Goal: Information Seeking & Learning: Learn about a topic

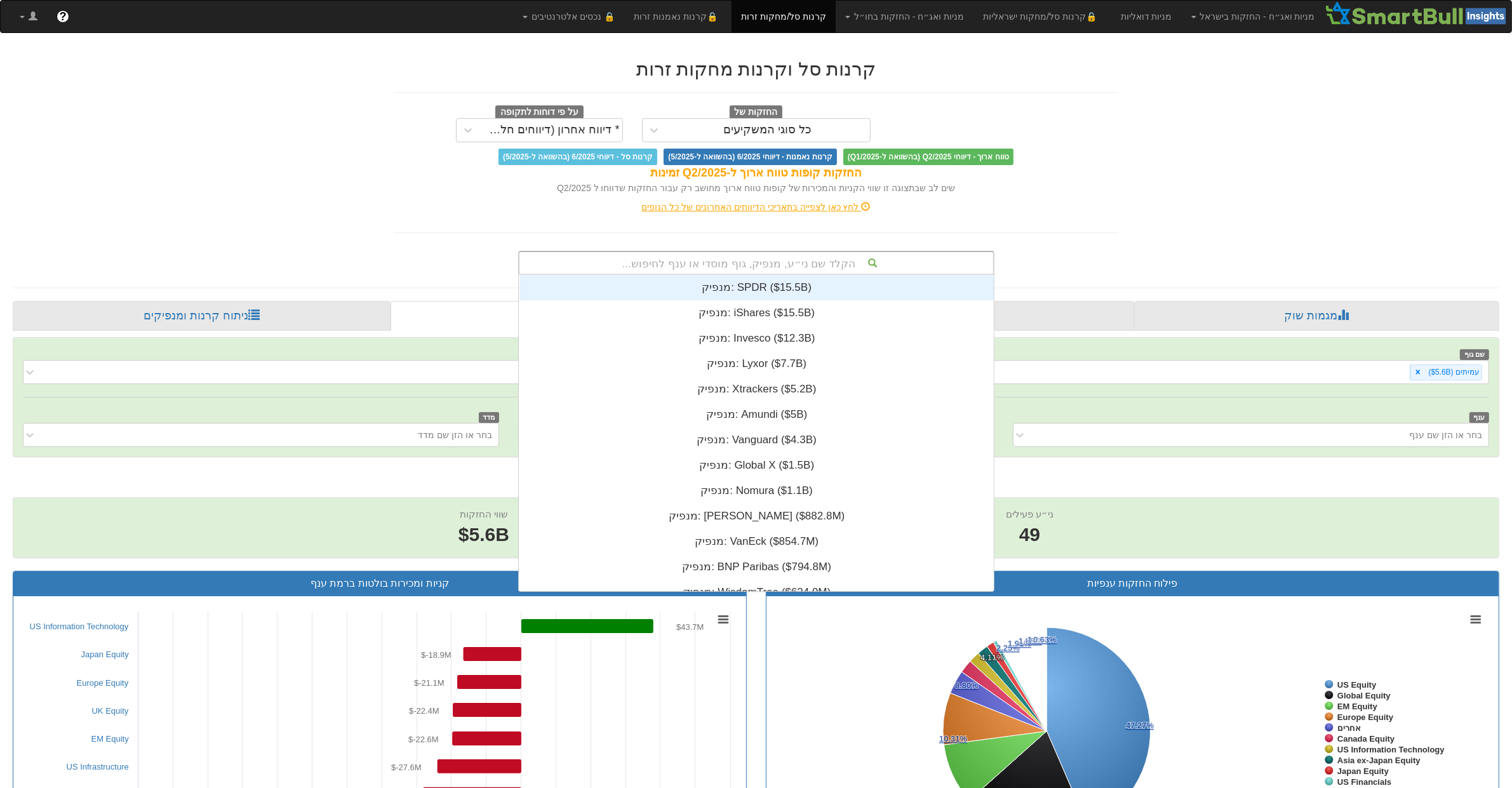
drag, startPoint x: 770, startPoint y: 256, endPoint x: 766, endPoint y: 269, distance: 13.6
click at [770, 259] on div "הקלד שם ני״ע, מנפיק, גוף מוסדי או ענף לחיפוש..." at bounding box center [756, 262] width 473 height 22
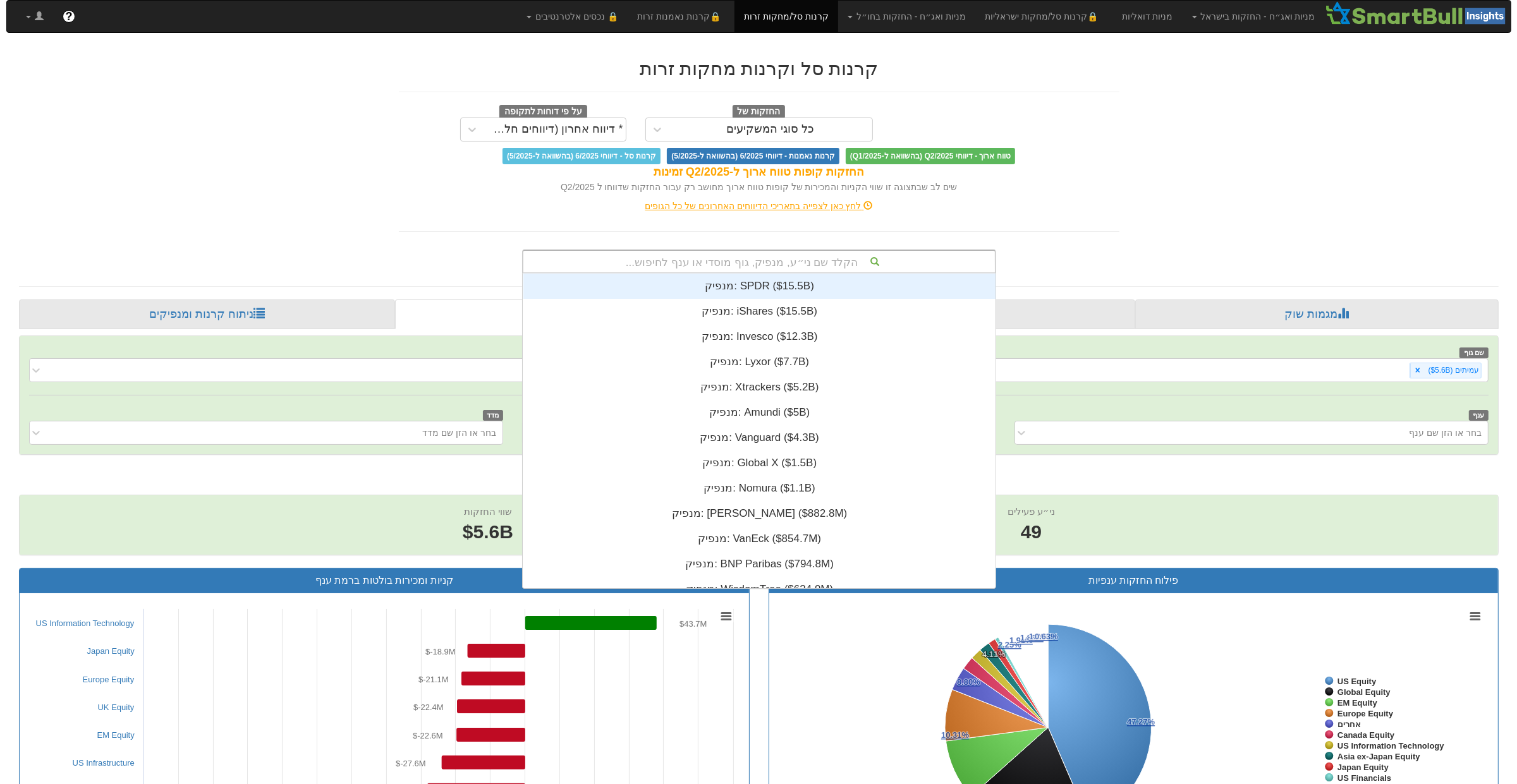
scroll to position [315, 0]
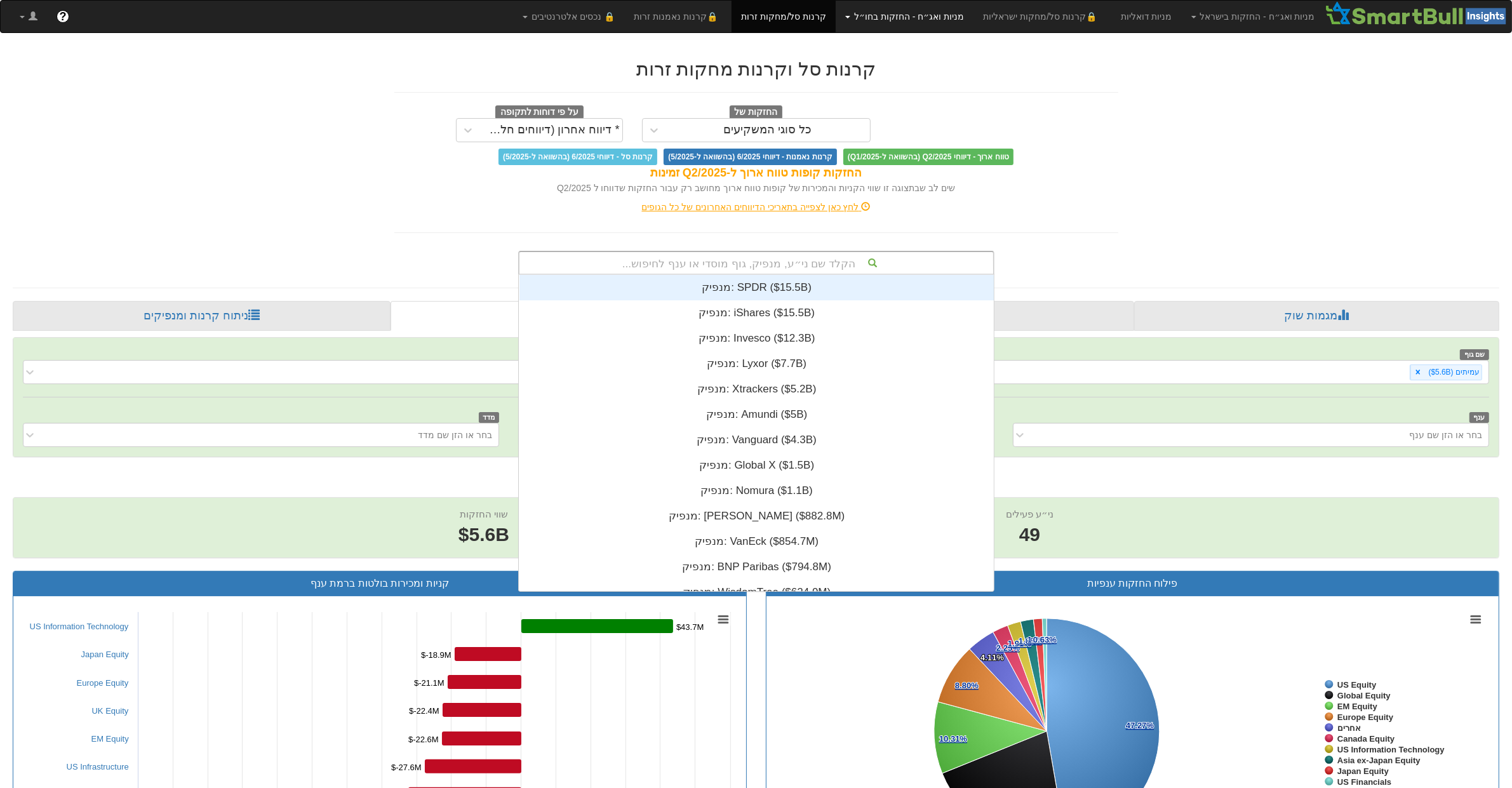
click at [941, 12] on link "מניות ואג״ח - החזקות בחו״ל" at bounding box center [904, 17] width 138 height 32
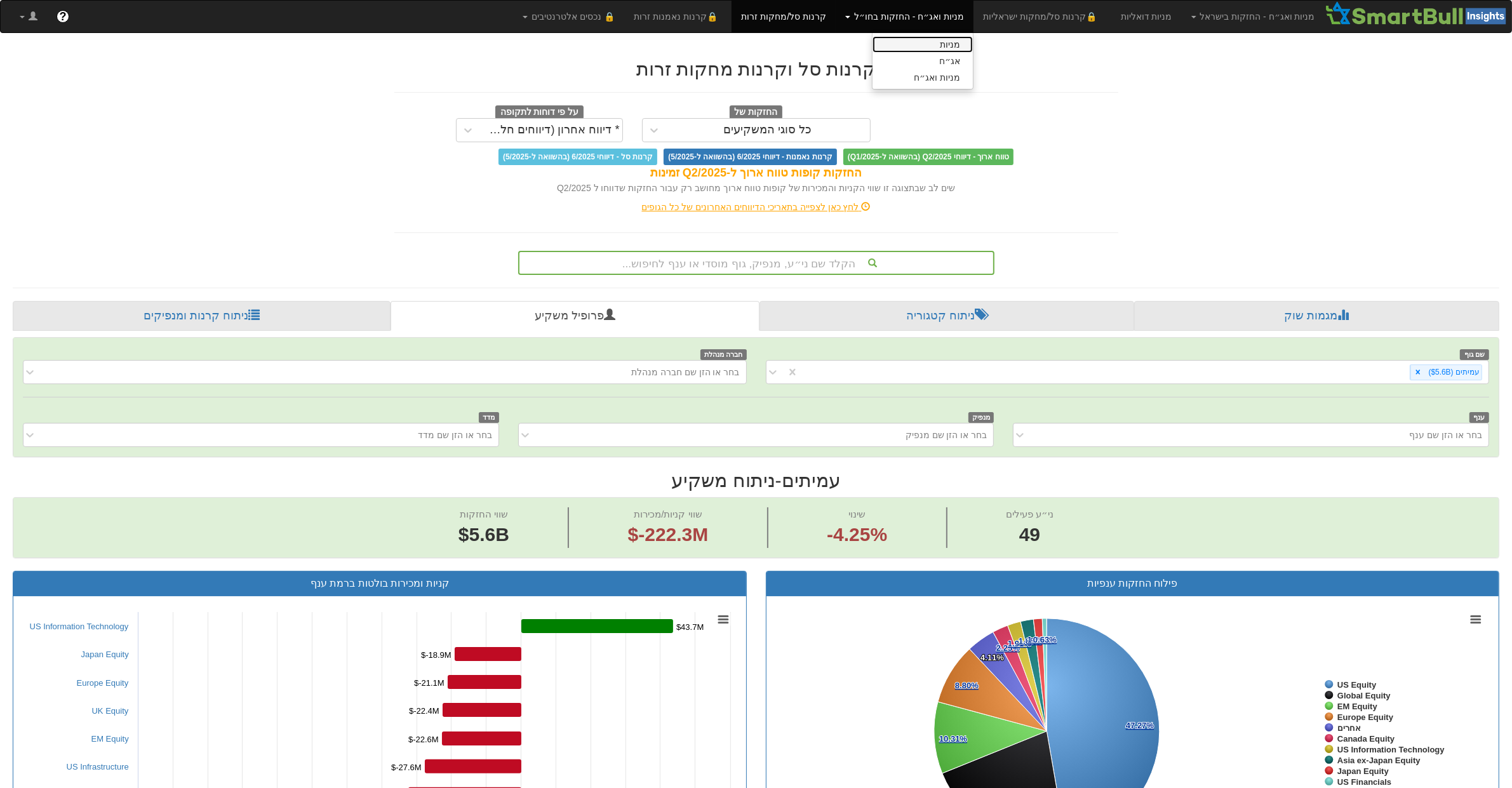
click at [970, 39] on link "מניות" at bounding box center [922, 44] width 100 height 16
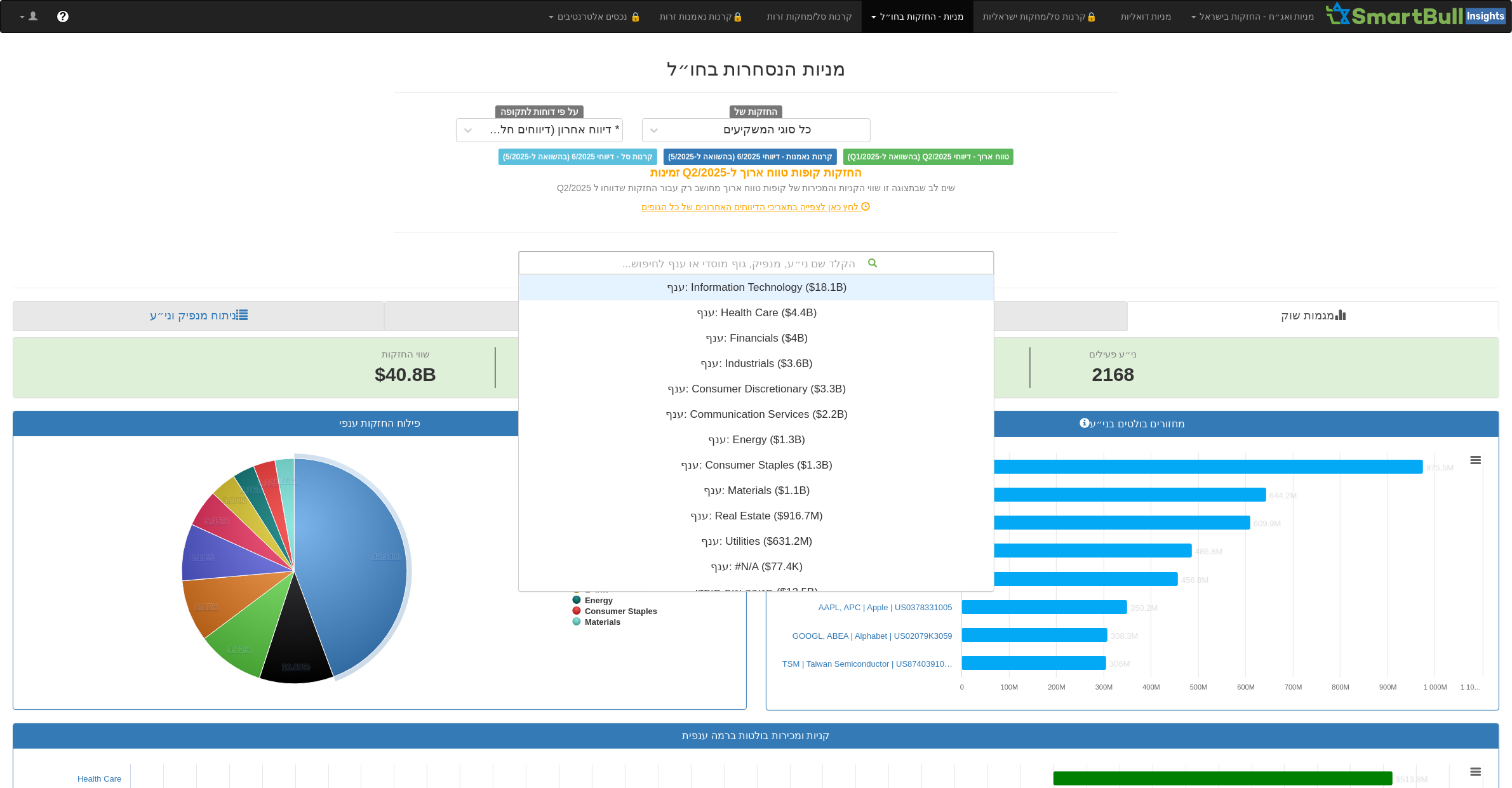
click at [716, 252] on div "הקלד שם ני״ע, מנפיק, גוף מוסדי או ענף לחיפוש..." at bounding box center [756, 262] width 473 height 22
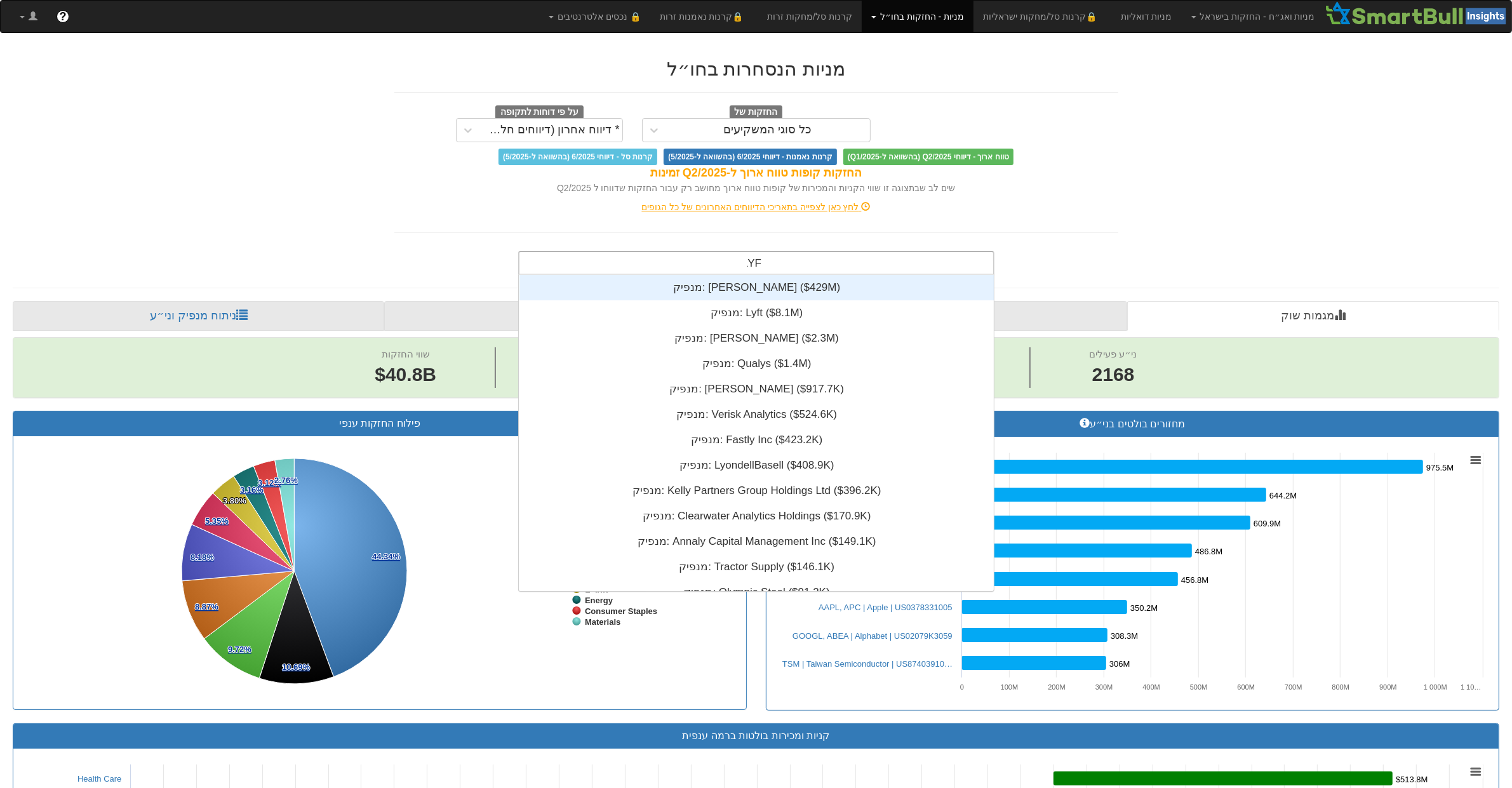
scroll to position [51, 0]
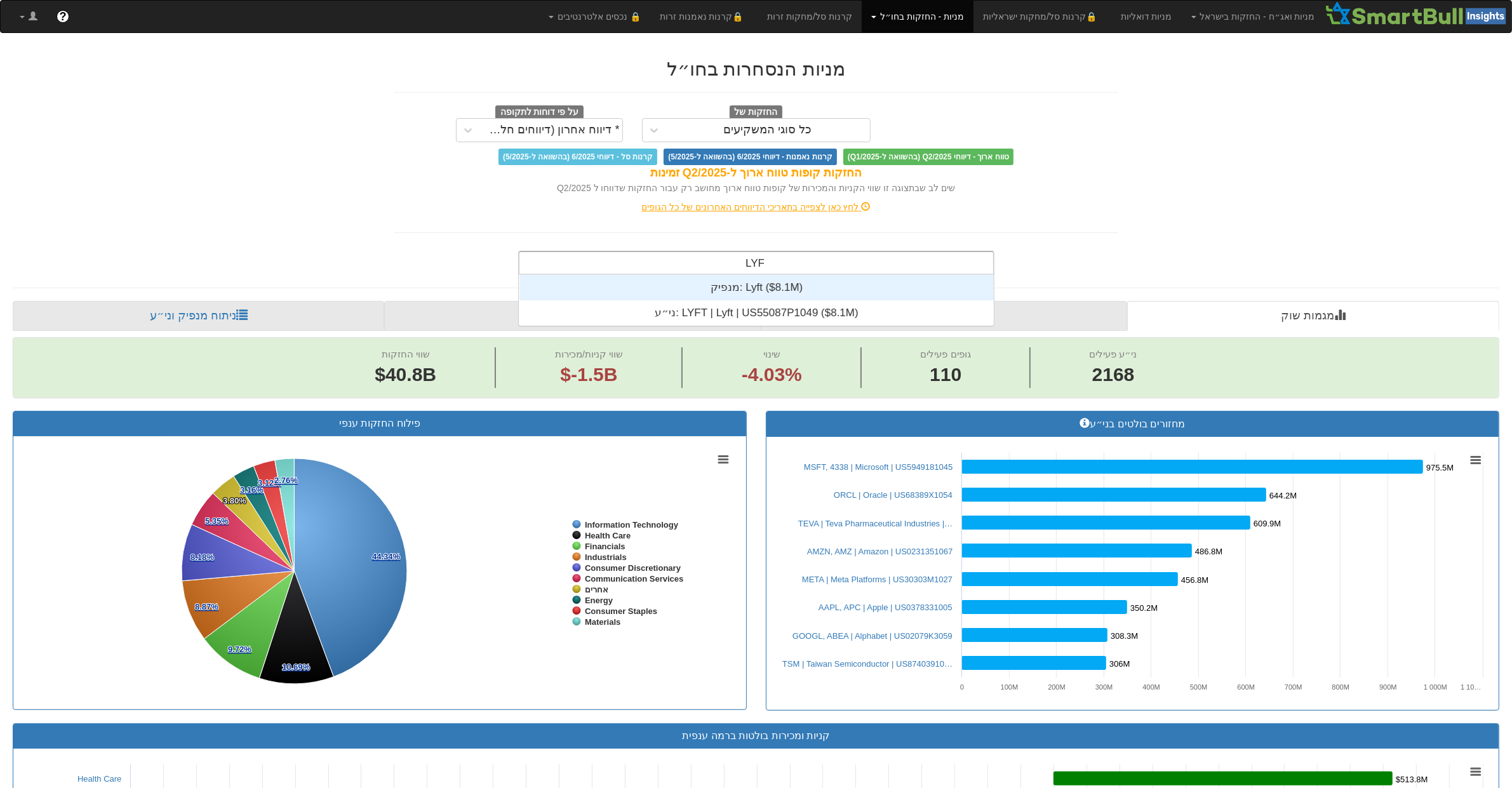
type input "LYFT"
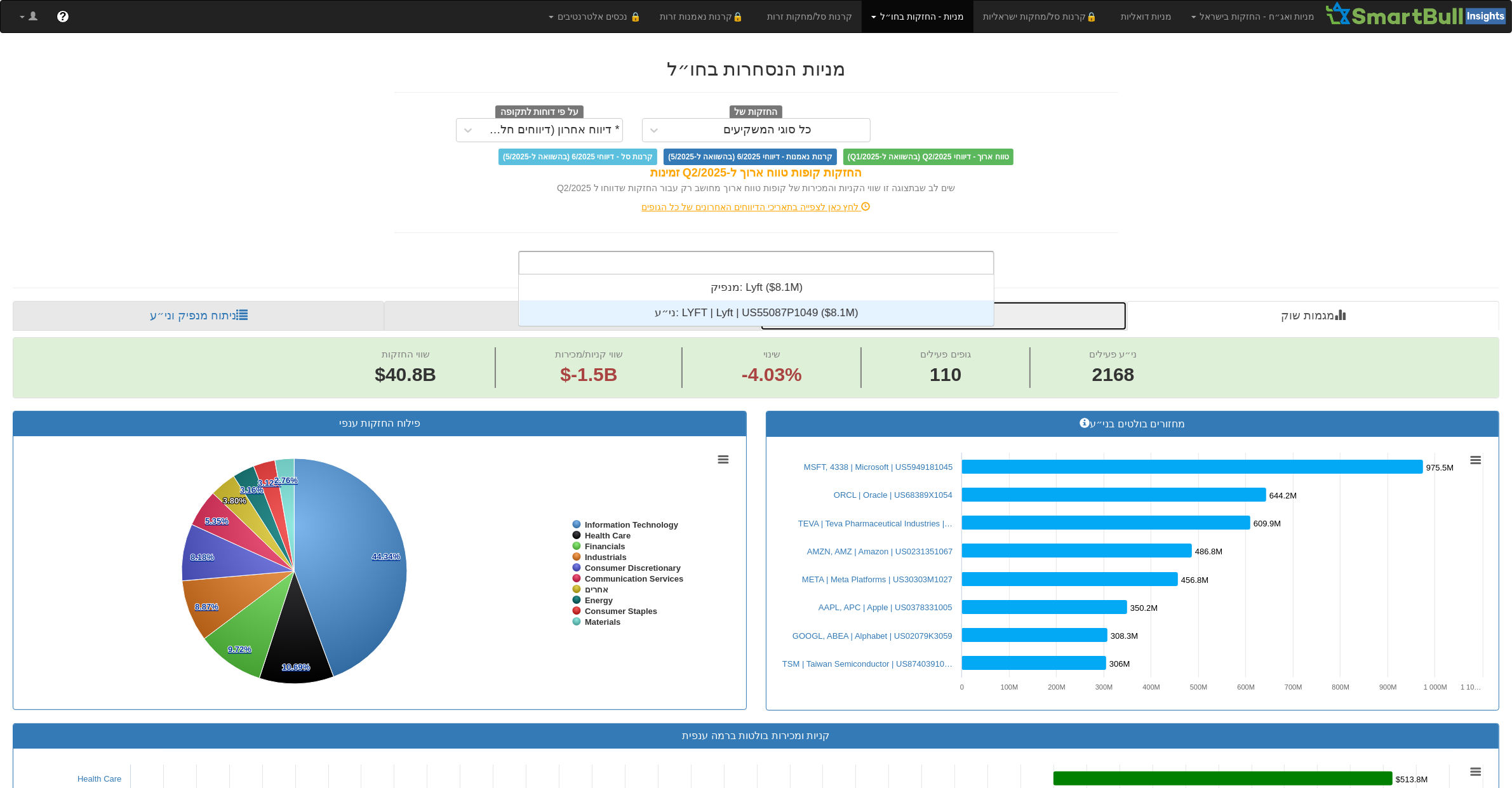
drag, startPoint x: 1060, startPoint y: 300, endPoint x: 1049, endPoint y: 290, distance: 14.9
click at [1060, 301] on link "ניתוח ענפי" at bounding box center [944, 316] width 367 height 30
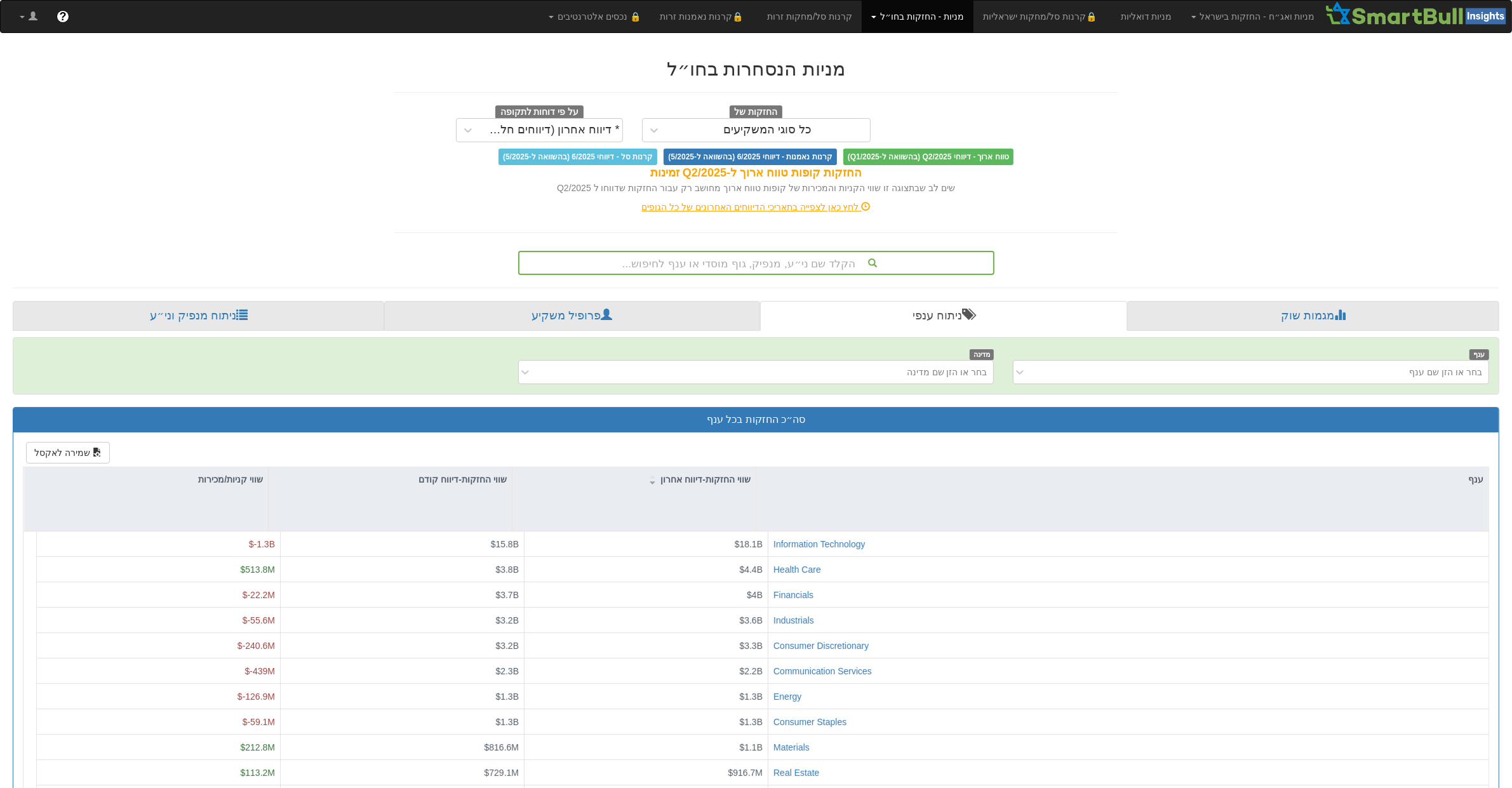
click at [744, 271] on div "הקלד שם ני״ע, מנפיק, גוף מוסדי או ענף לחיפוש..." at bounding box center [756, 262] width 473 height 22
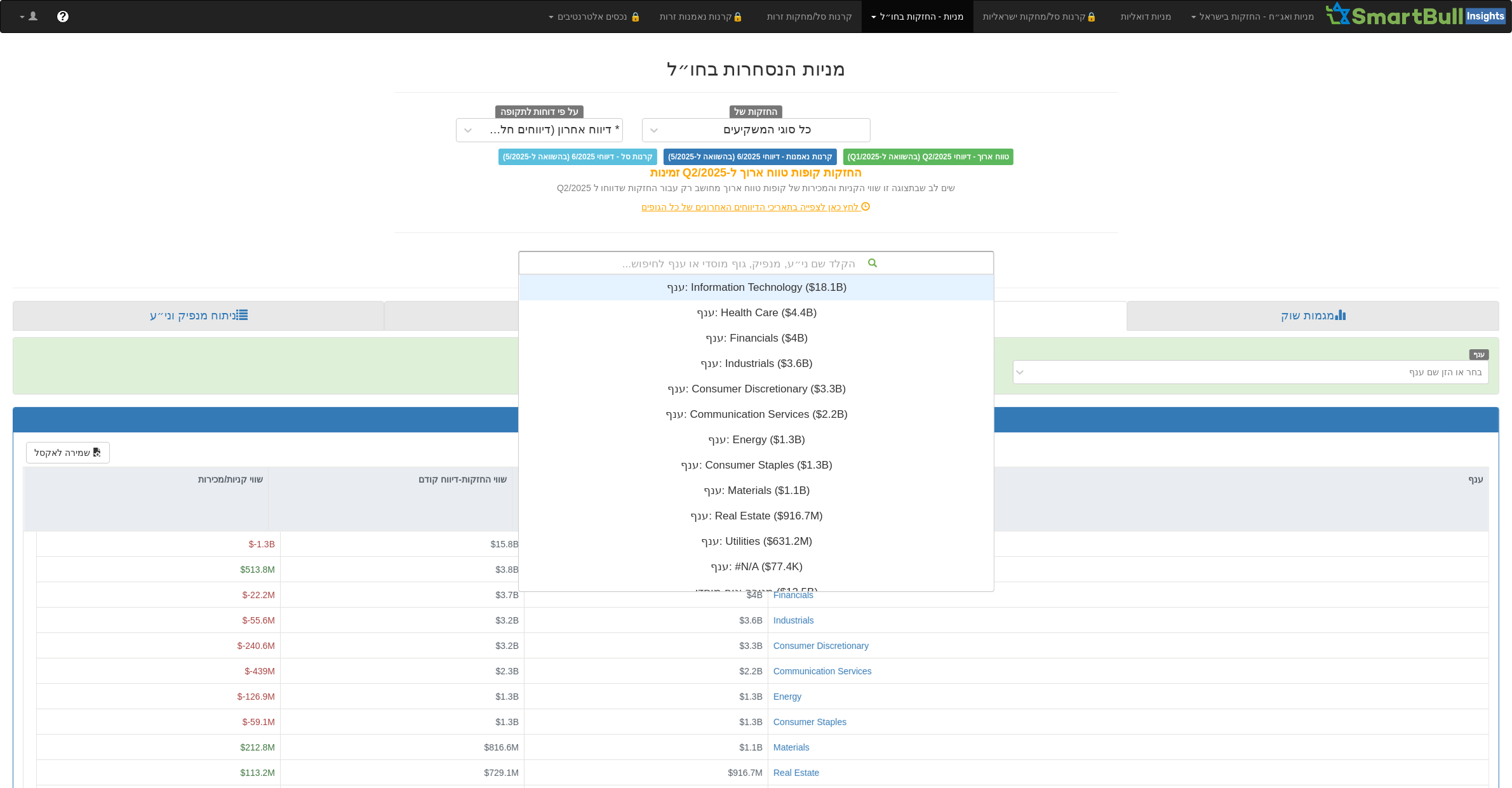
scroll to position [316, 0]
